Goal: Task Accomplishment & Management: Use online tool/utility

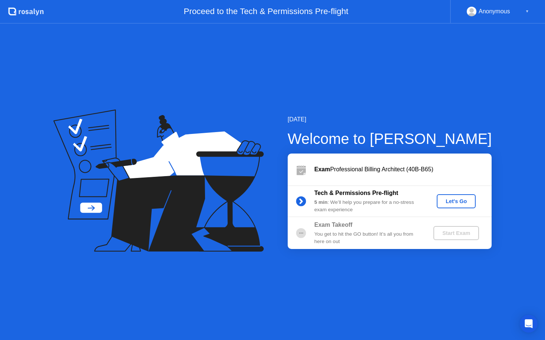
click at [453, 207] on button "Let's Go" at bounding box center [455, 201] width 39 height 14
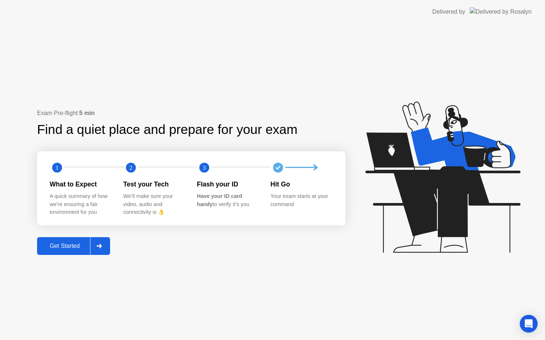
click at [100, 246] on icon at bounding box center [98, 246] width 5 height 4
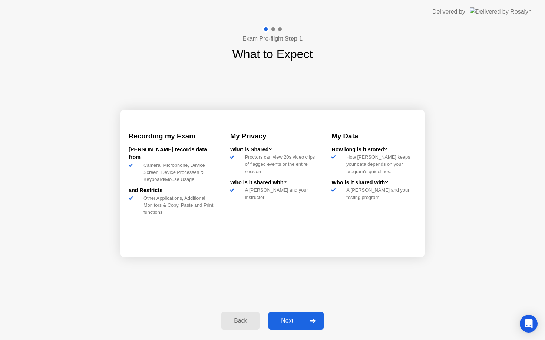
click at [321, 327] on div at bounding box center [312, 321] width 18 height 17
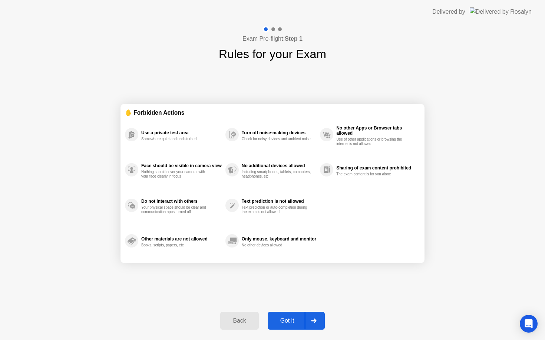
click at [287, 318] on div "Got it" at bounding box center [287, 321] width 35 height 7
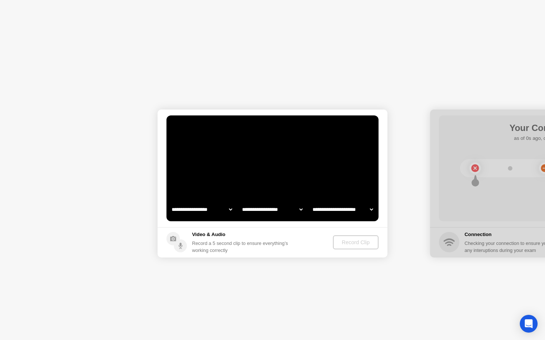
select select "**********"
select select "*******"
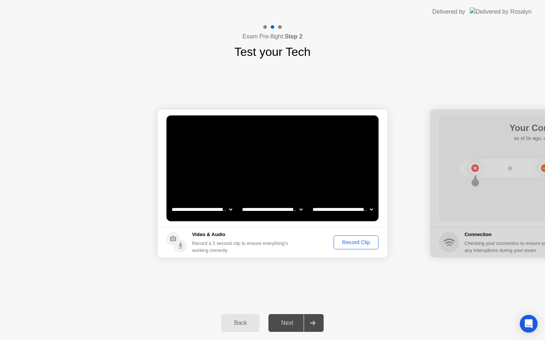
click at [227, 209] on select "**********" at bounding box center [201, 209] width 63 height 15
click at [355, 243] on div "Record Clip" at bounding box center [356, 243] width 40 height 6
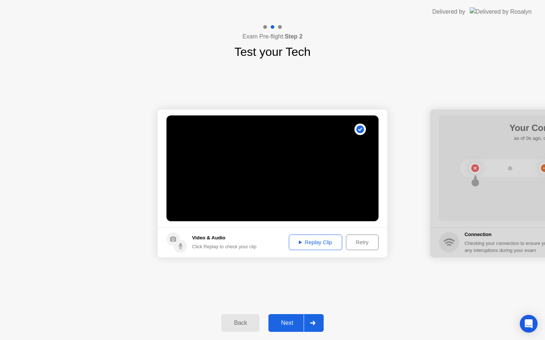
click at [292, 327] on div "Next" at bounding box center [286, 323] width 33 height 7
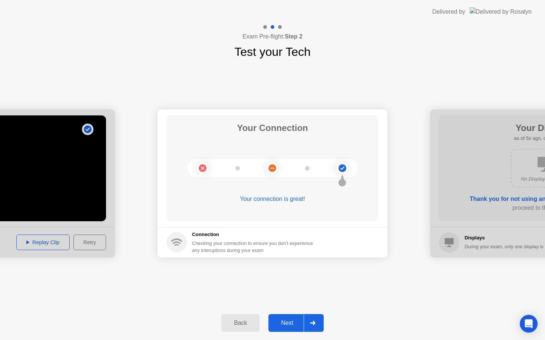
click at [311, 320] on div at bounding box center [312, 323] width 18 height 17
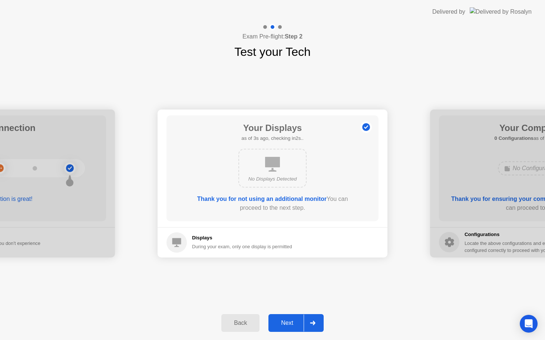
click at [312, 322] on icon at bounding box center [313, 323] width 6 height 4
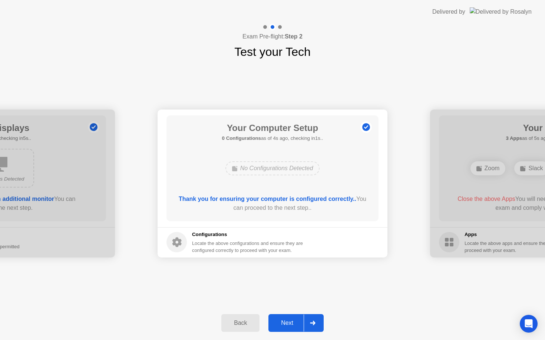
click at [312, 322] on icon at bounding box center [313, 323] width 6 height 4
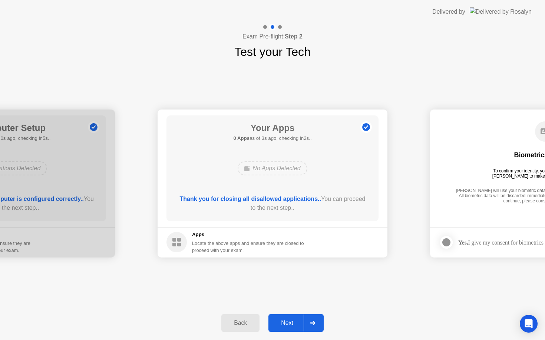
click at [316, 326] on div at bounding box center [312, 323] width 18 height 17
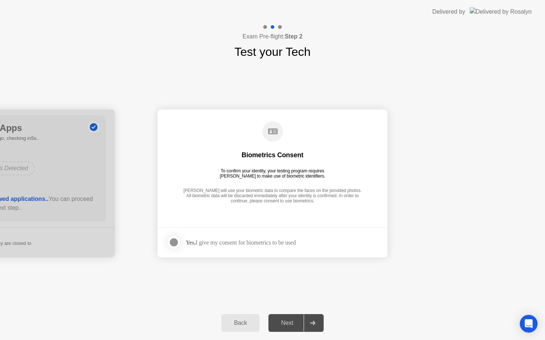
click at [175, 243] on div at bounding box center [173, 242] width 9 height 9
click at [289, 320] on div "Next" at bounding box center [286, 323] width 33 height 7
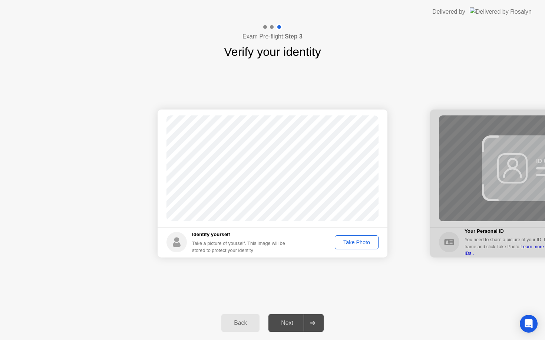
click at [354, 242] on div "Take Photo" at bounding box center [356, 243] width 39 height 6
click at [287, 316] on button "Next" at bounding box center [295, 323] width 55 height 18
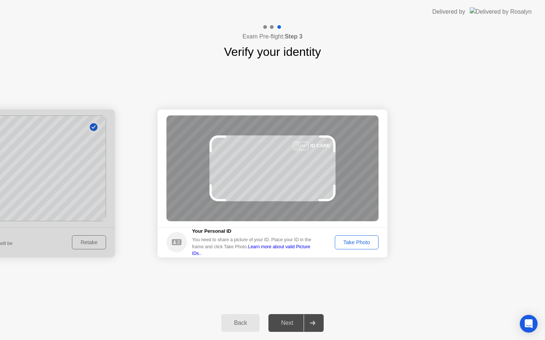
click at [288, 322] on div "Next" at bounding box center [286, 323] width 33 height 7
click at [345, 244] on div "Take Photo" at bounding box center [356, 243] width 39 height 6
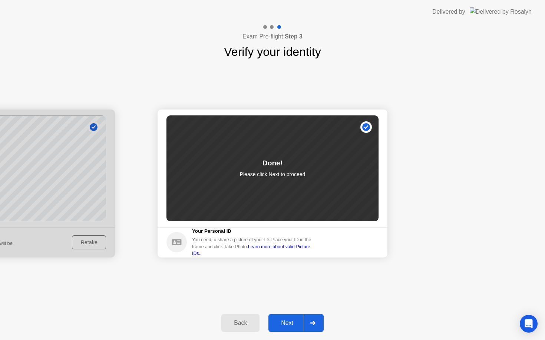
click at [293, 322] on div "Next" at bounding box center [286, 323] width 33 height 7
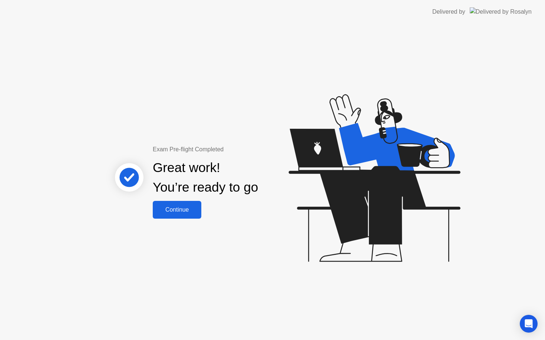
click at [184, 210] on div "Continue" at bounding box center [177, 210] width 44 height 7
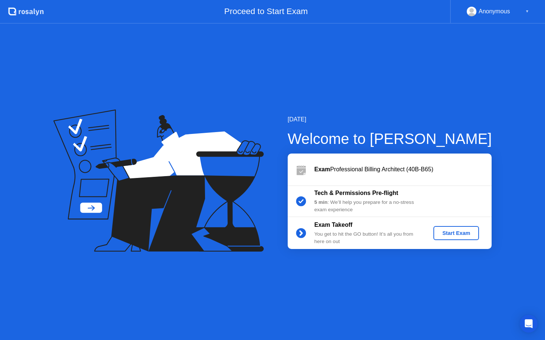
click at [444, 231] on div "Start Exam" at bounding box center [456, 233] width 40 height 6
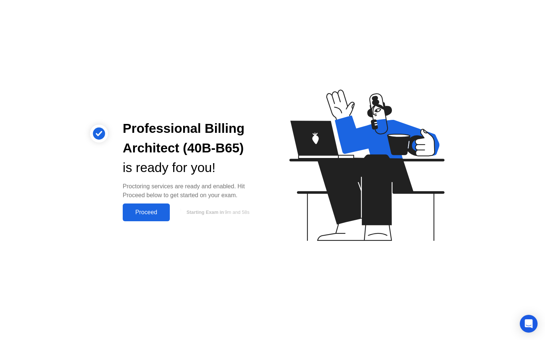
click at [159, 212] on div "Proceed" at bounding box center [146, 212] width 43 height 7
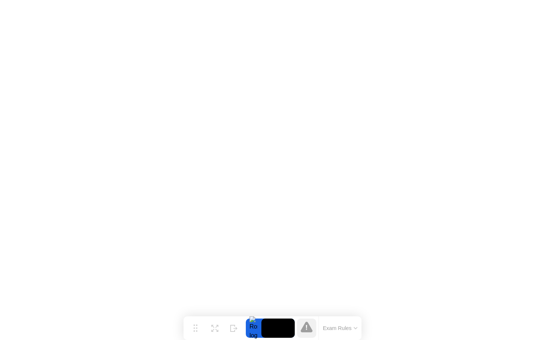
click at [347, 329] on button "Exam Rules" at bounding box center [339, 328] width 39 height 7
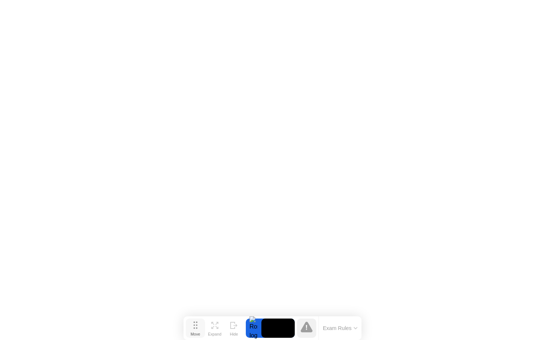
click at [196, 327] on icon at bounding box center [195, 325] width 4 height 7
click at [214, 327] on icon at bounding box center [214, 325] width 7 height 7
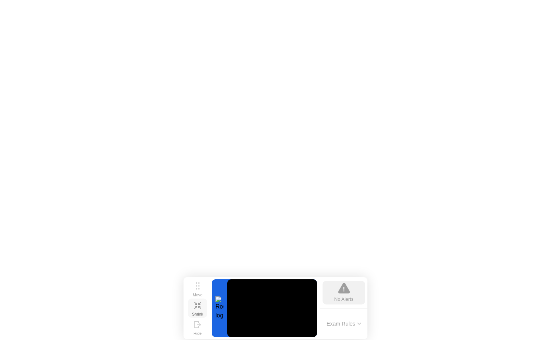
click at [197, 306] on icon at bounding box center [197, 305] width 7 height 7
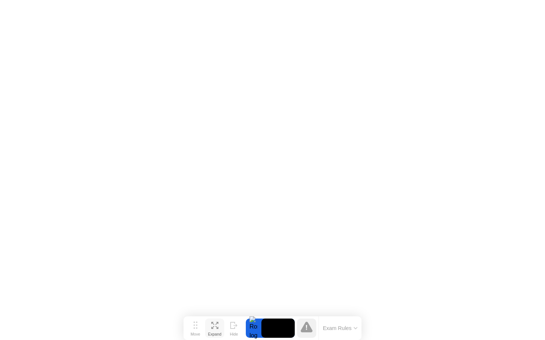
click at [347, 330] on button "Exam Rules" at bounding box center [339, 328] width 39 height 7
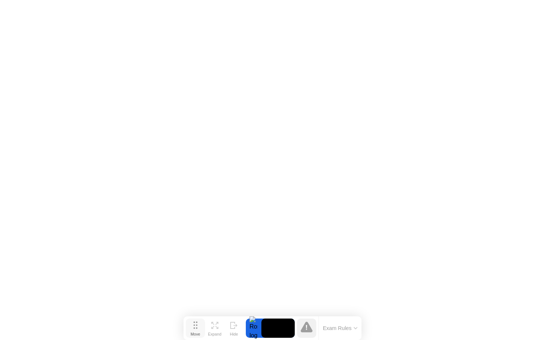
drag, startPoint x: 205, startPoint y: 322, endPoint x: 189, endPoint y: 326, distance: 16.8
click at [189, 326] on div "Move Expand Hide" at bounding box center [215, 328] width 58 height 19
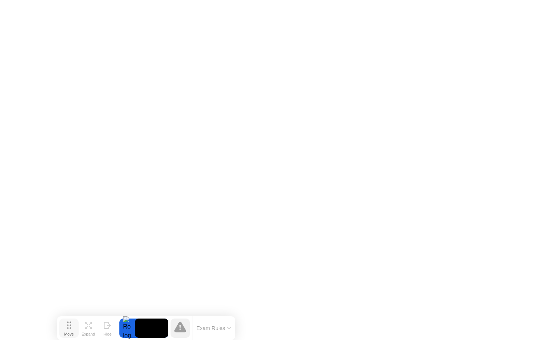
drag, startPoint x: 189, startPoint y: 326, endPoint x: 63, endPoint y: 336, distance: 126.7
click at [63, 336] on button "Move" at bounding box center [68, 328] width 19 height 19
click at [181, 325] on icon at bounding box center [180, 327] width 12 height 11
click at [211, 327] on button "Exam Rules" at bounding box center [213, 328] width 39 height 7
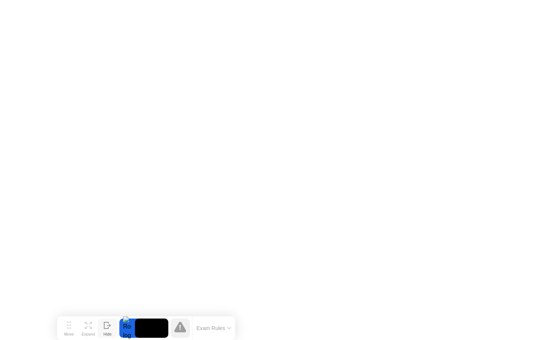
click at [105, 332] on div "Hide" at bounding box center [107, 334] width 8 height 4
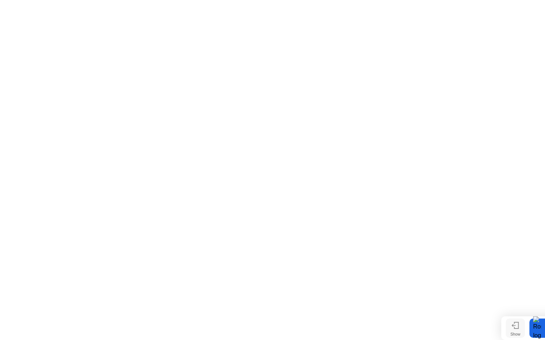
click at [516, 326] on icon at bounding box center [514, 325] width 7 height 7
